Goal: Find specific page/section

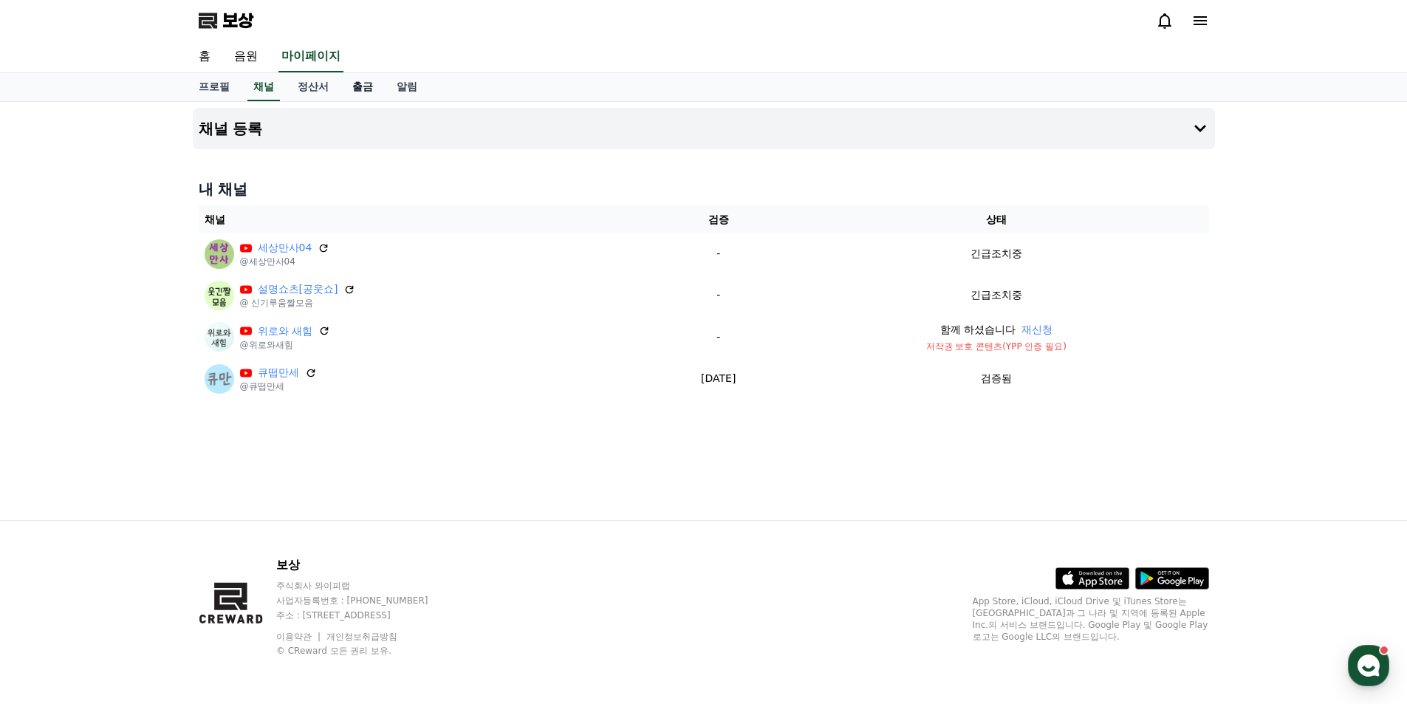
click at [372, 91] on font "출금" at bounding box center [362, 87] width 21 height 12
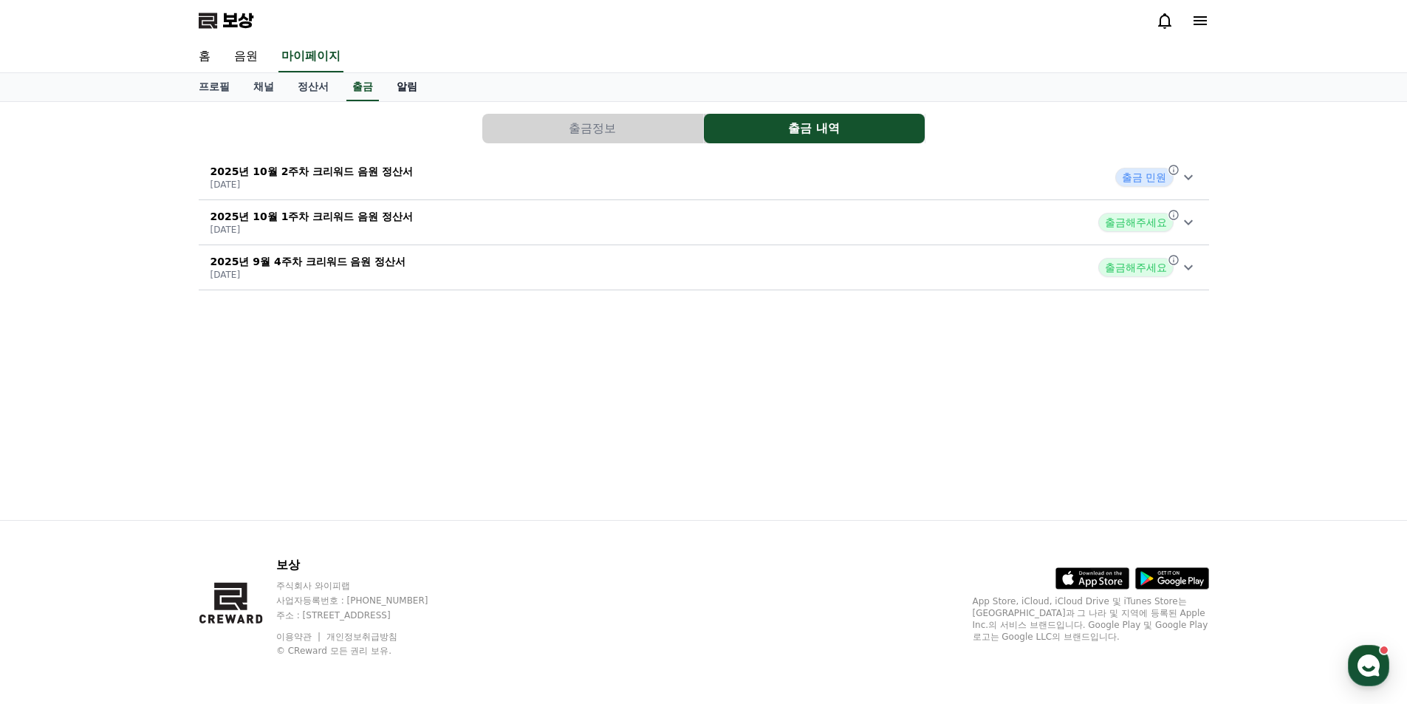
click at [403, 89] on font "알림" at bounding box center [407, 87] width 21 height 12
